Goal: Transaction & Acquisition: Purchase product/service

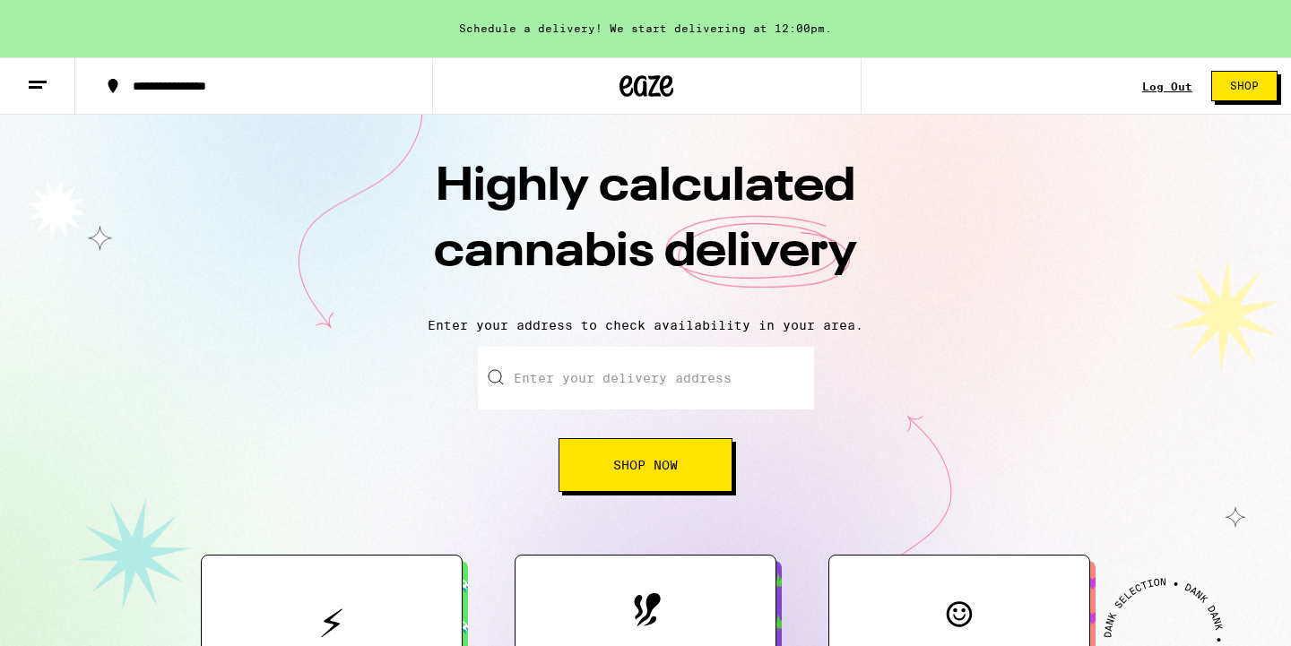
click at [601, 378] on input "Enter your delivery address" at bounding box center [646, 378] width 336 height 63
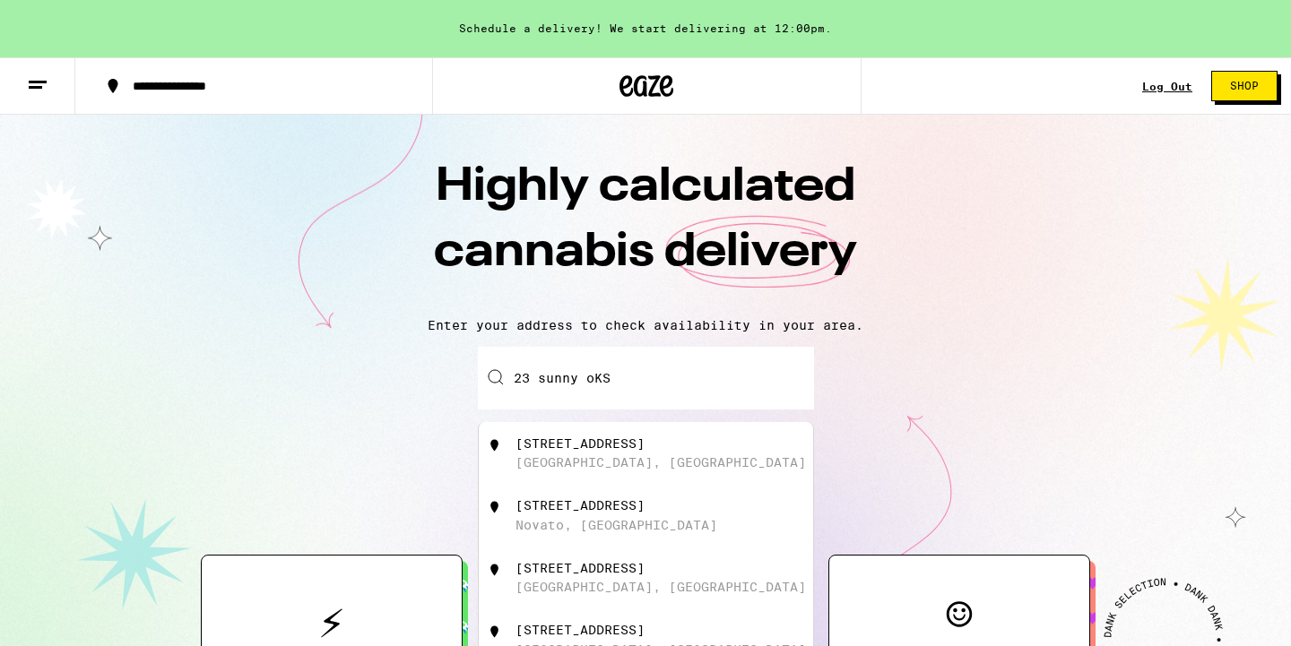
click at [584, 454] on div "[STREET_ADDRESS]" at bounding box center [675, 454] width 320 height 34
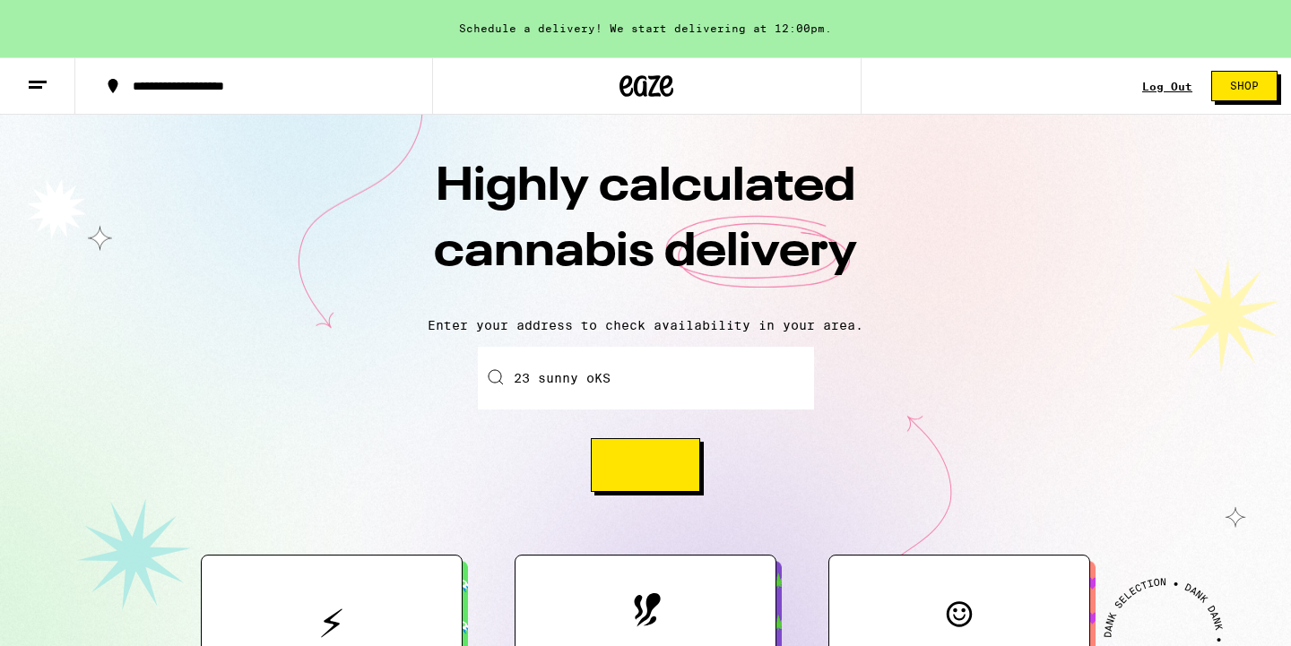
type input "[STREET_ADDRESS]"
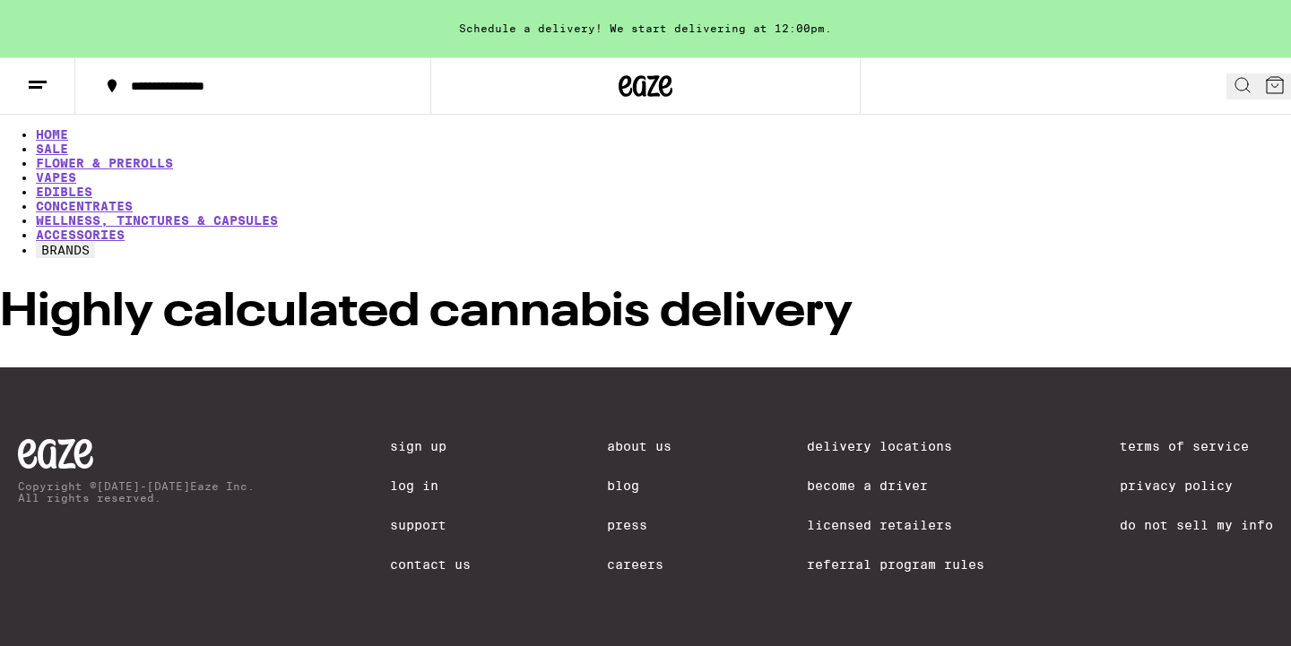
click at [584, 368] on div at bounding box center [645, 368] width 1291 height 0
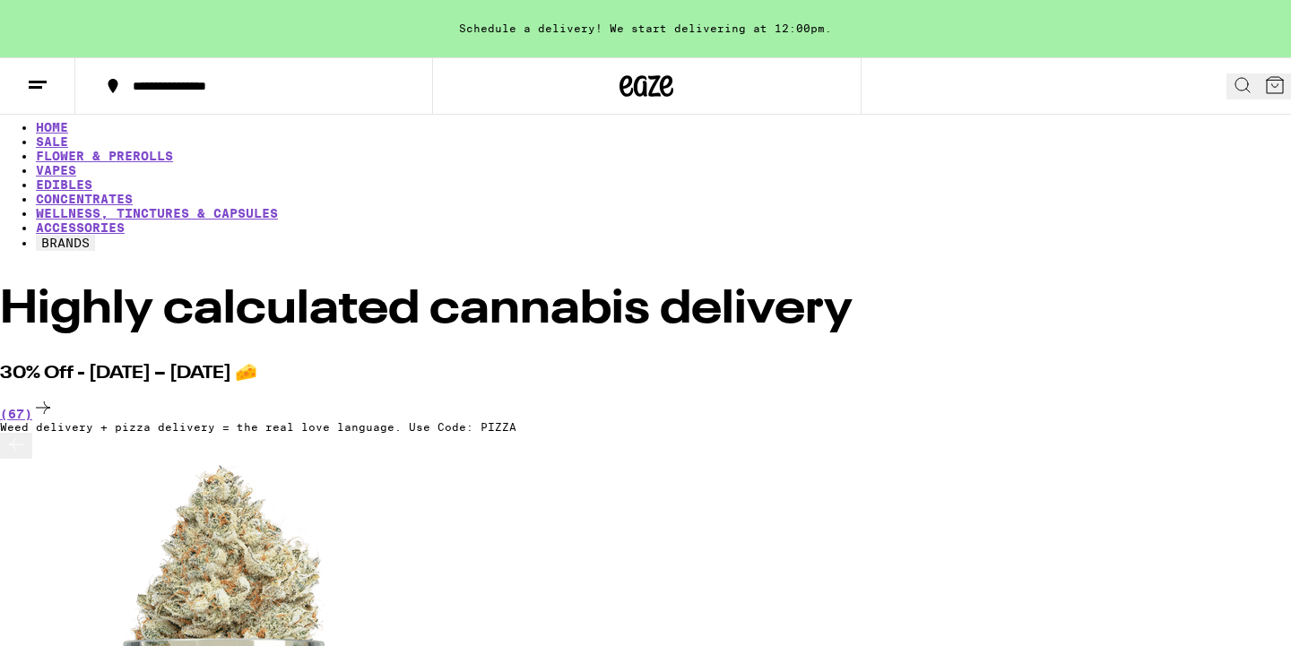
scroll to position [0, 1172]
